Goal: Task Accomplishment & Management: Use online tool/utility

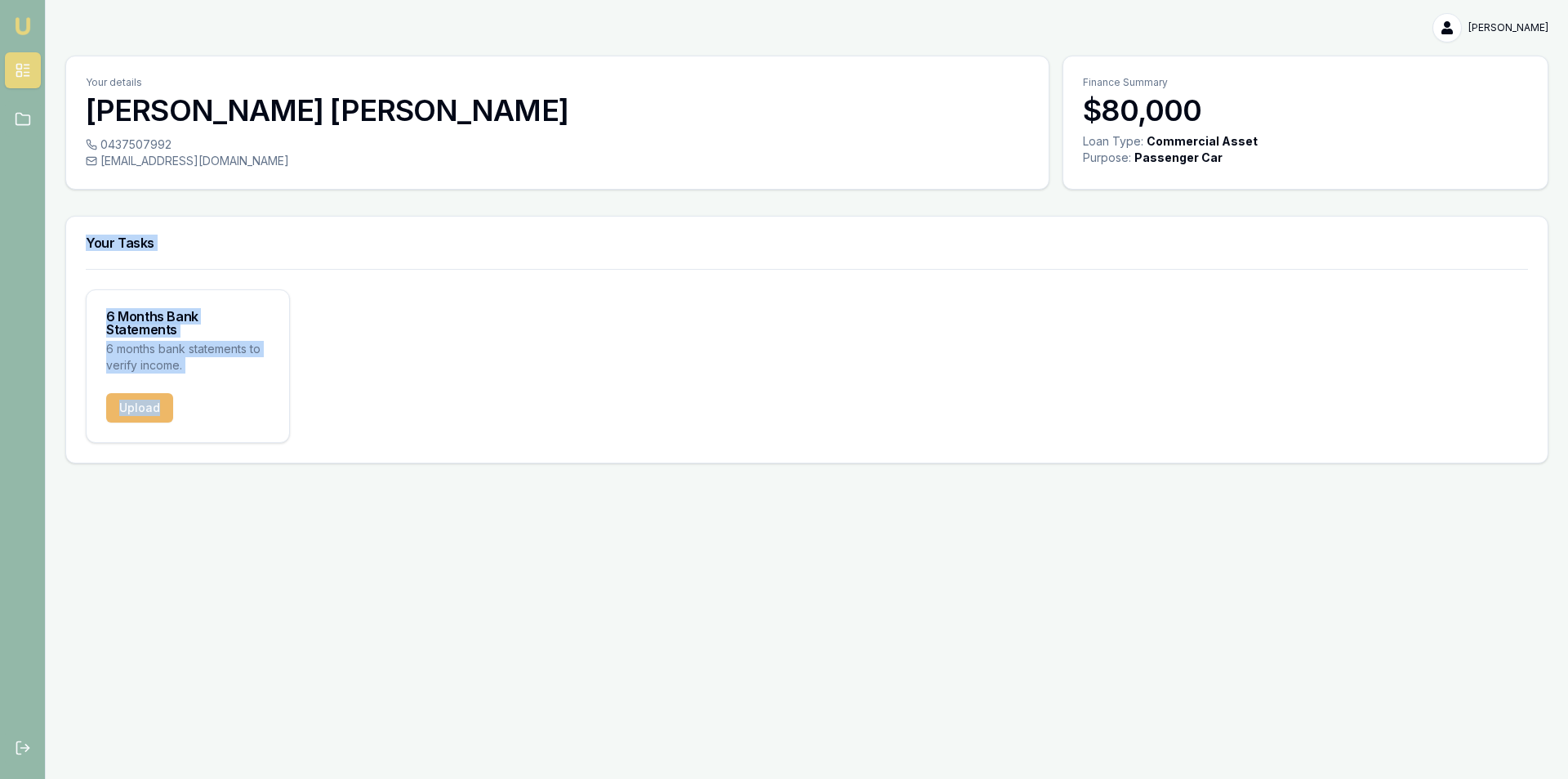
click at [131, 399] on button "Upload" at bounding box center [139, 407] width 67 height 30
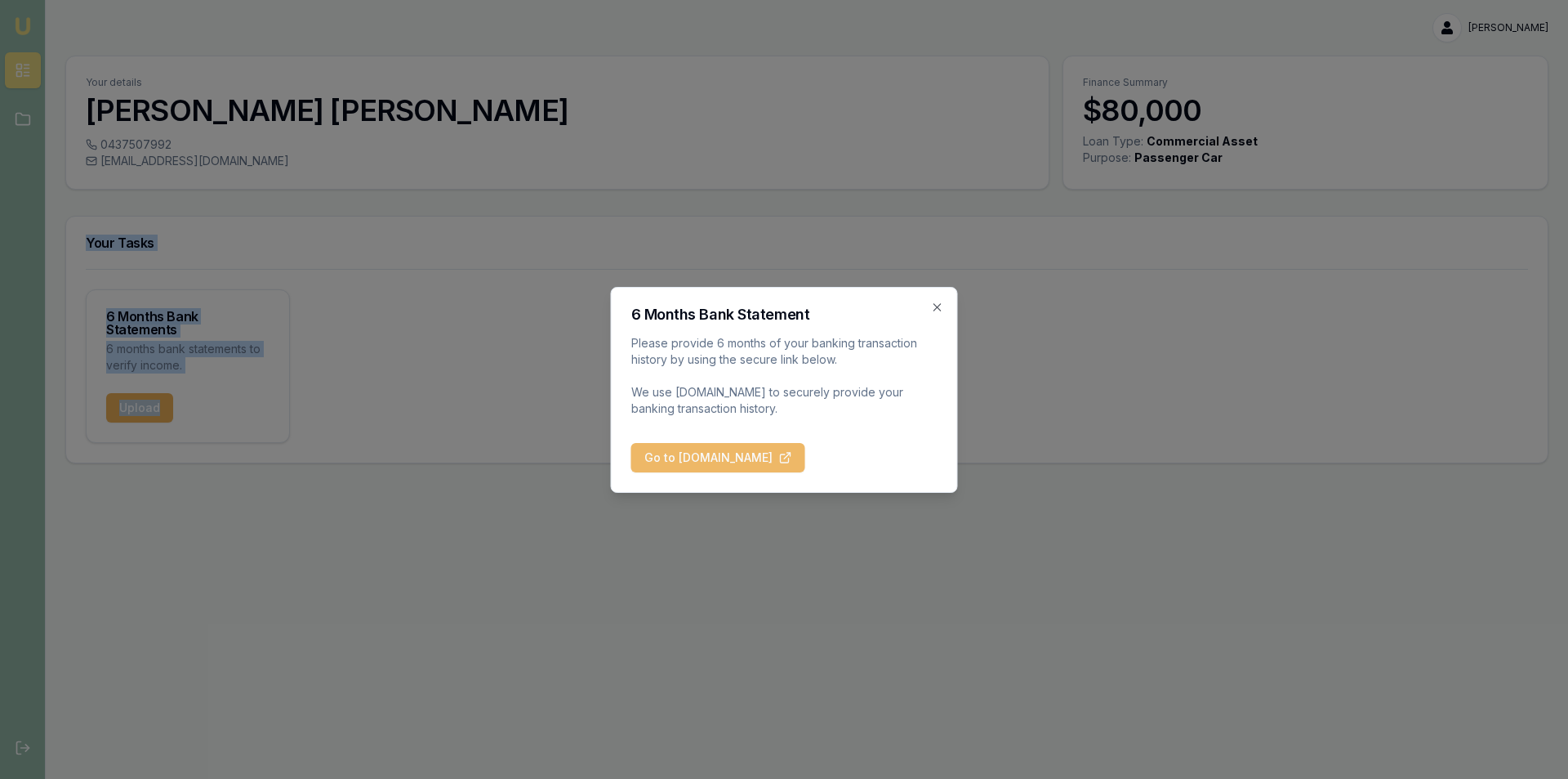
click at [701, 460] on button "Go to [DOMAIN_NAME]" at bounding box center [718, 457] width 174 height 30
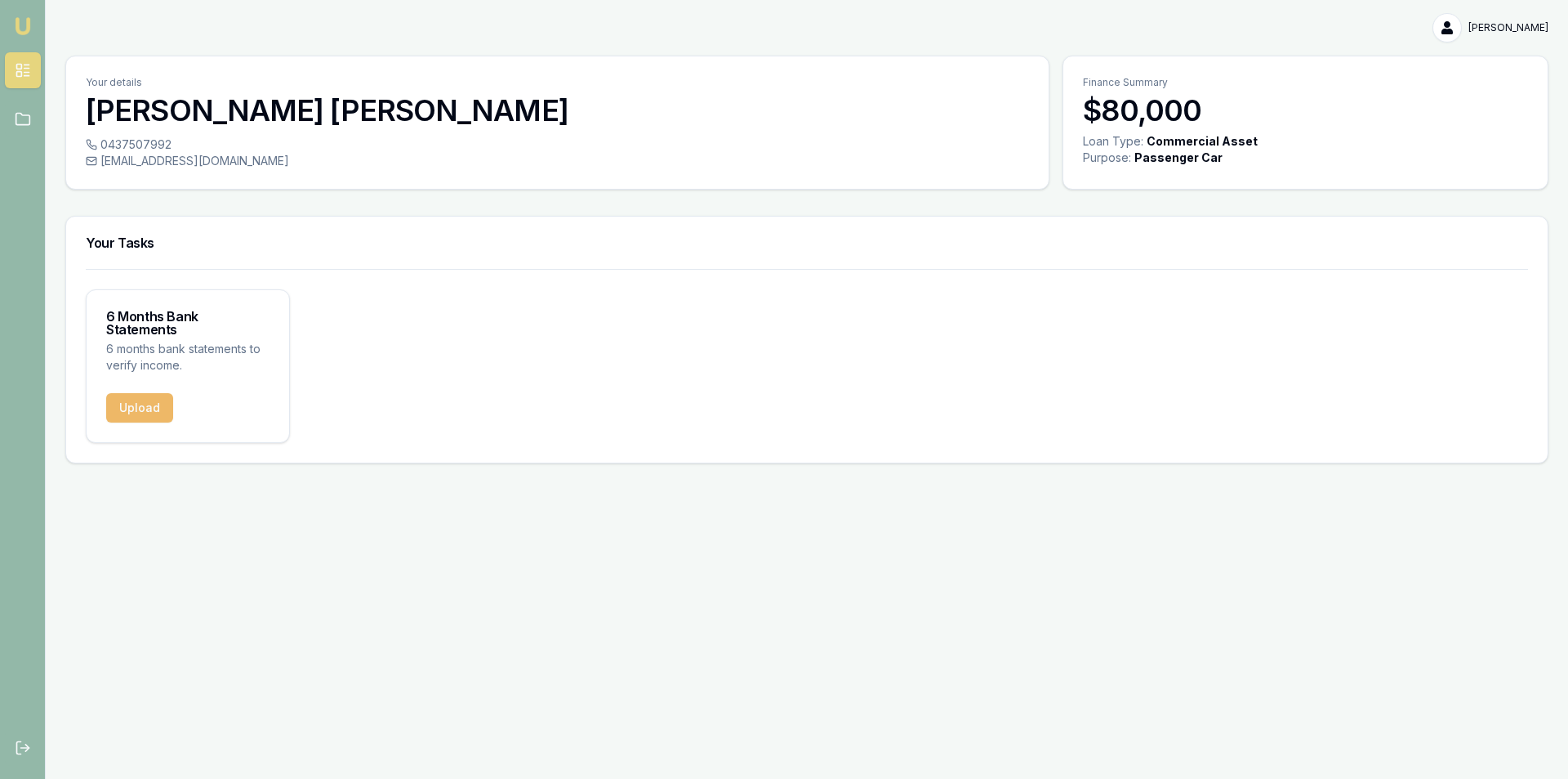
click at [148, 404] on button "Upload" at bounding box center [139, 407] width 67 height 30
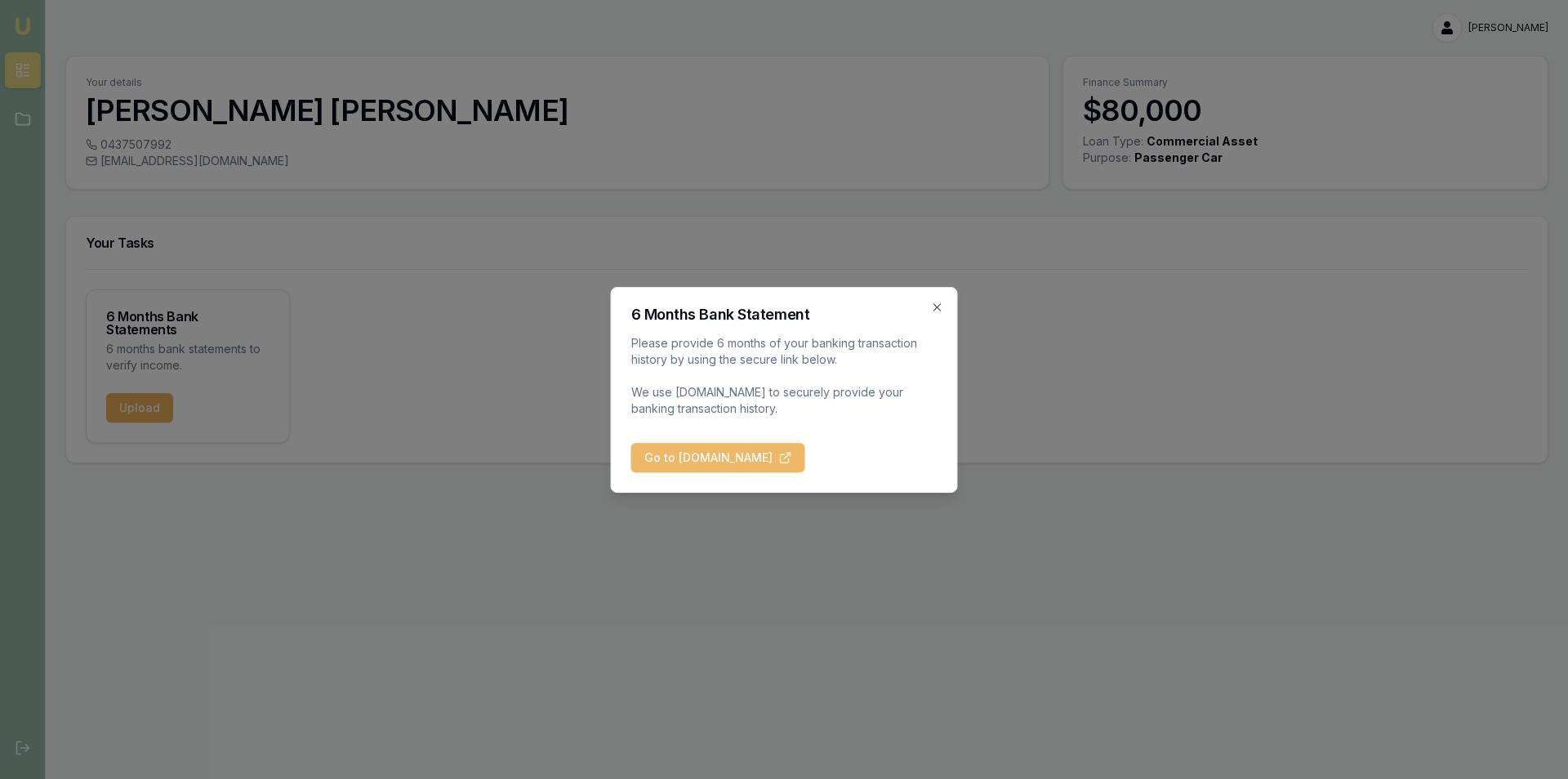
click at [684, 462] on button "Go to [DOMAIN_NAME]" at bounding box center [718, 457] width 174 height 30
